Goal: Task Accomplishment & Management: Use online tool/utility

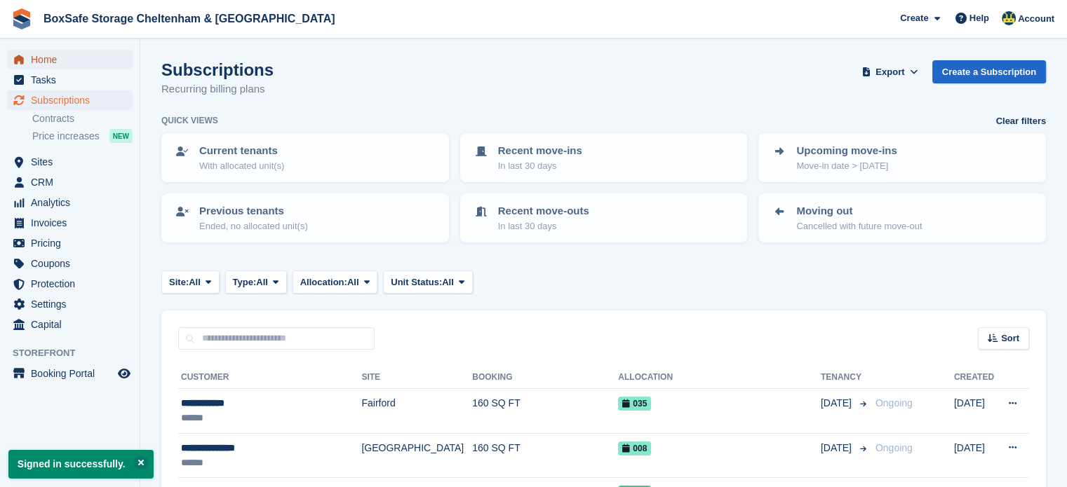
click at [40, 60] on span "Home" at bounding box center [73, 60] width 84 height 20
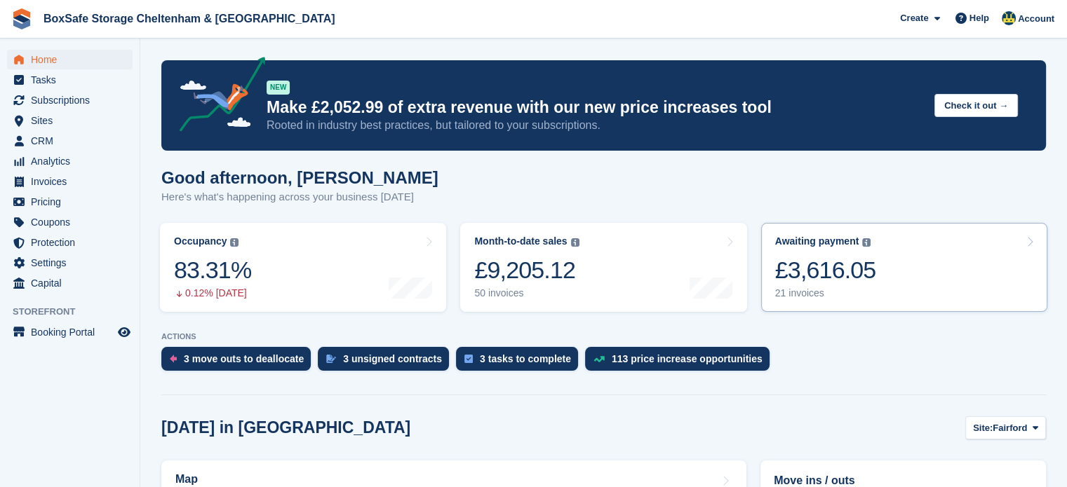
click at [879, 269] on link "Awaiting payment The total outstanding balance on all open invoices. £3,616.05 …" at bounding box center [904, 267] width 286 height 89
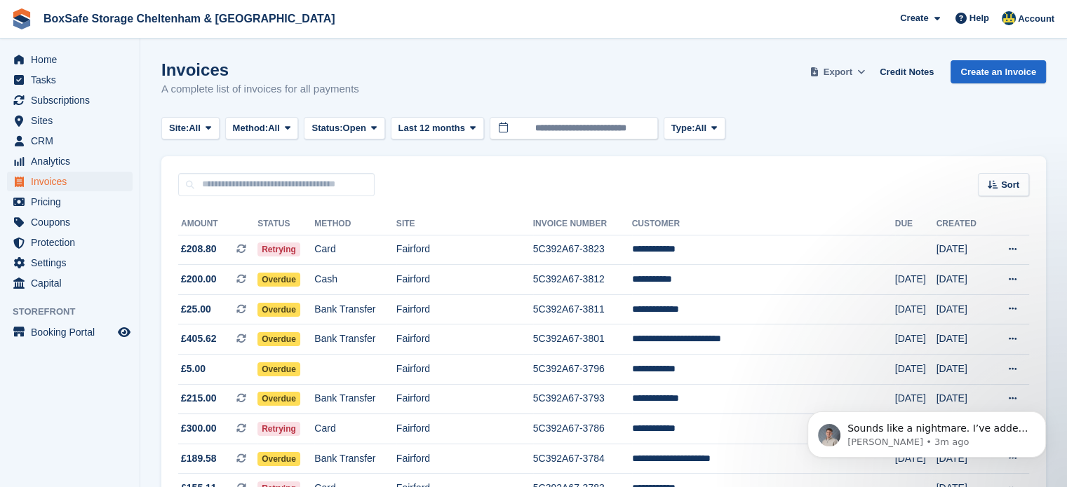
click at [852, 72] on span "Export" at bounding box center [837, 72] width 29 height 14
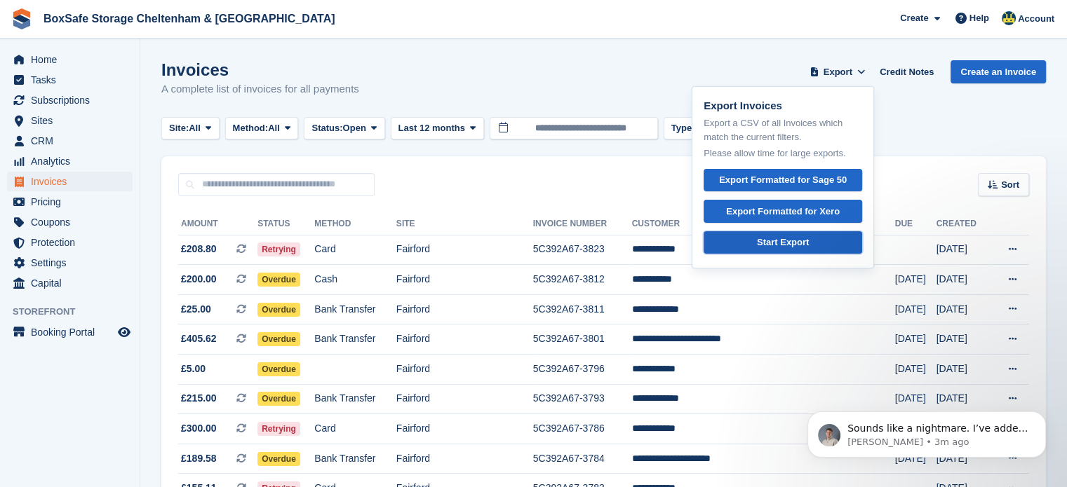
click at [799, 242] on div "Start Export" at bounding box center [783, 243] width 52 height 14
